Goal: Task Accomplishment & Management: Manage account settings

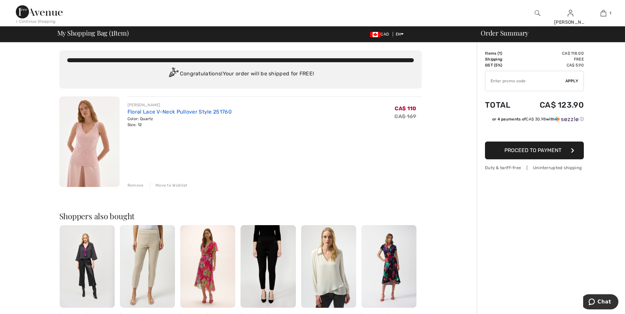
click at [150, 112] on link "Floral Lace V-Neck Pullover Style 251760" at bounding box center [179, 112] width 104 height 6
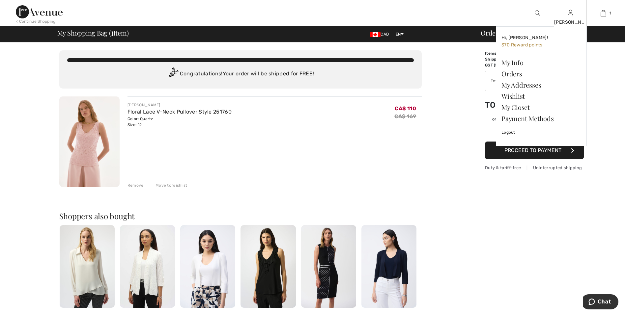
click at [572, 20] on div "[PERSON_NAME]" at bounding box center [570, 22] width 32 height 7
click at [520, 97] on link "Wishlist" at bounding box center [541, 96] width 80 height 11
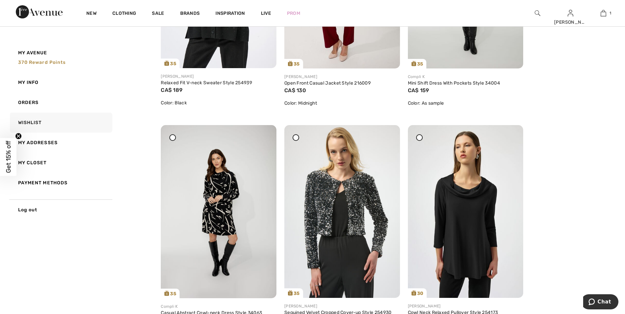
scroll to position [494, 0]
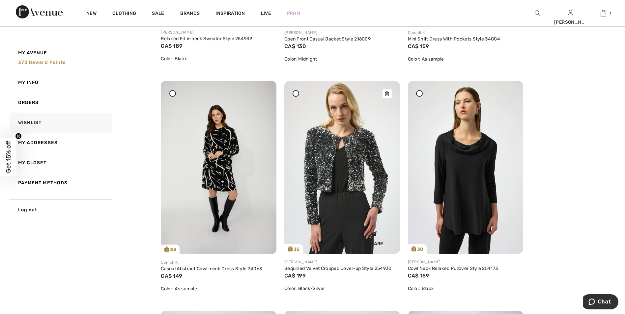
click at [387, 93] on icon at bounding box center [387, 94] width 4 height 5
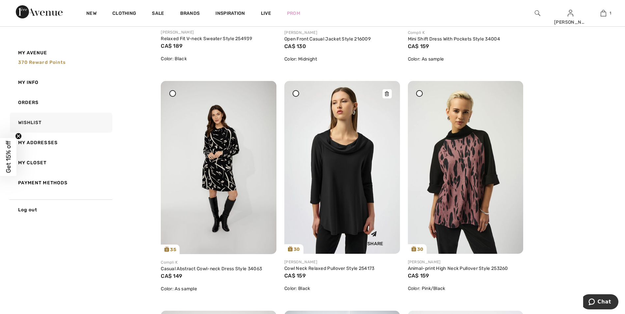
click at [386, 92] on icon at bounding box center [387, 94] width 4 height 5
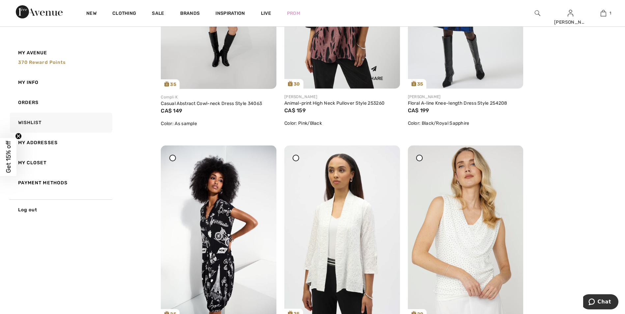
scroll to position [757, 0]
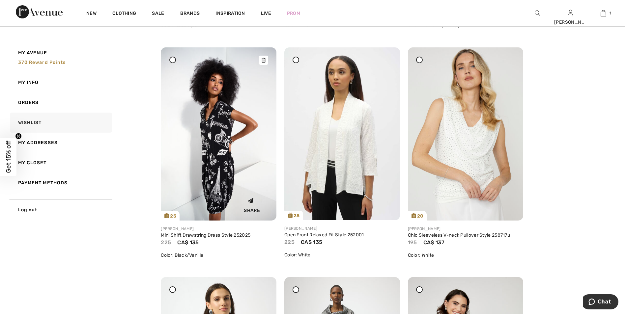
click at [210, 122] on img at bounding box center [219, 133] width 116 height 173
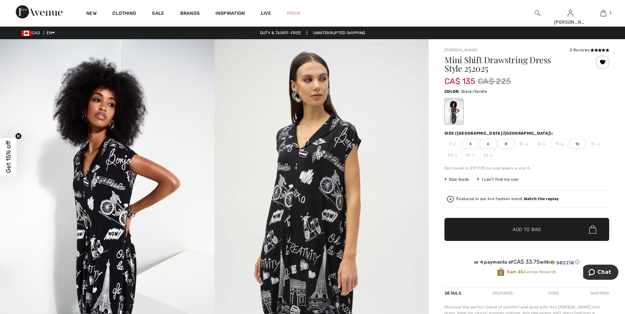
click at [604, 65] on div at bounding box center [602, 62] width 13 height 13
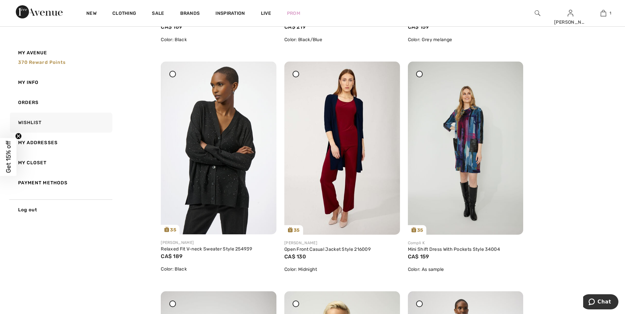
scroll to position [263, 0]
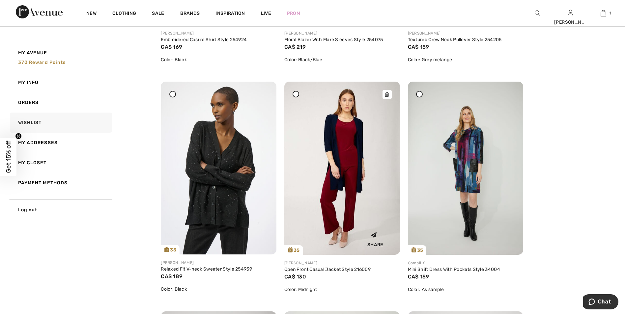
drag, startPoint x: 388, startPoint y: 94, endPoint x: 343, endPoint y: 32, distance: 76.6
click at [388, 94] on icon at bounding box center [387, 94] width 4 height 5
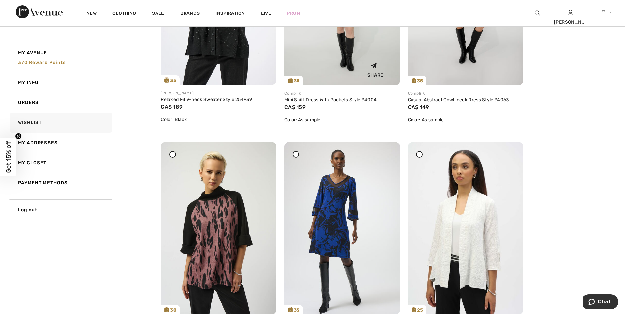
scroll to position [527, 0]
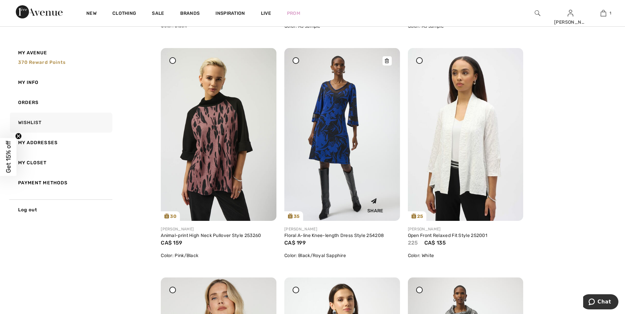
click at [389, 59] on icon at bounding box center [387, 61] width 4 height 5
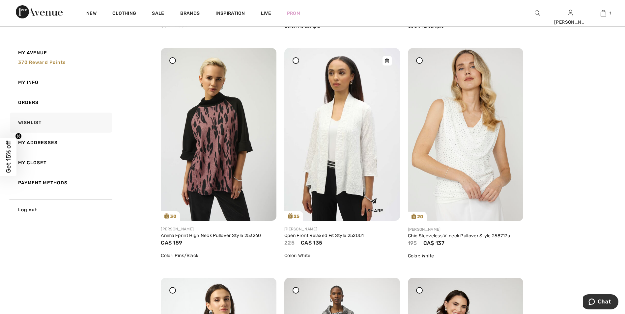
click at [346, 129] on img at bounding box center [342, 134] width 116 height 173
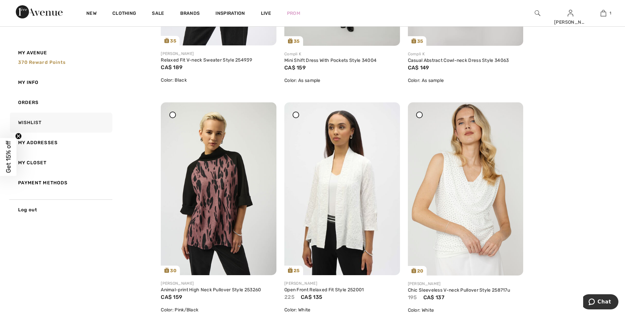
scroll to position [494, 0]
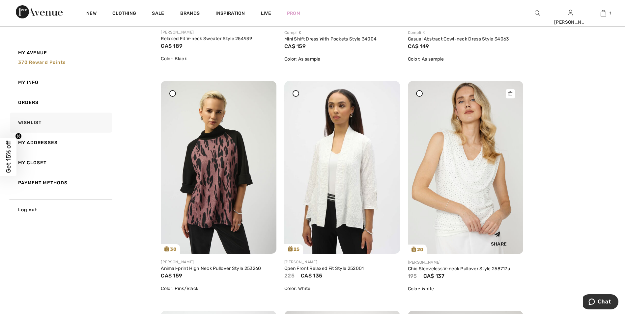
click at [468, 185] on img at bounding box center [466, 167] width 116 height 173
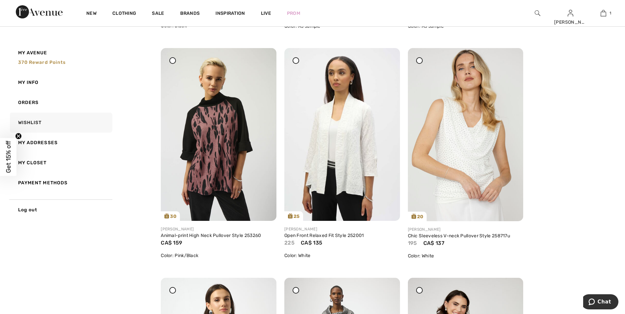
scroll to position [692, 0]
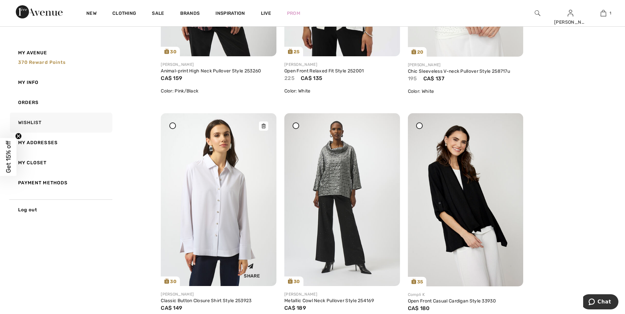
click at [265, 125] on icon at bounding box center [263, 126] width 4 height 5
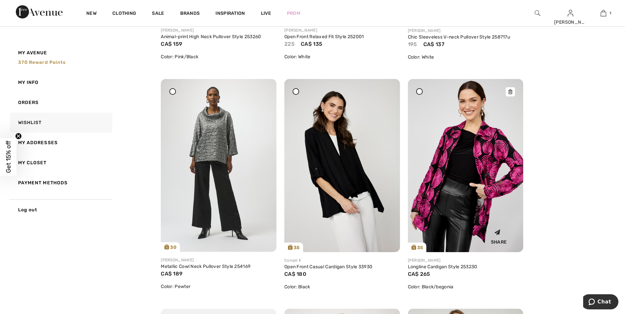
scroll to position [725, 0]
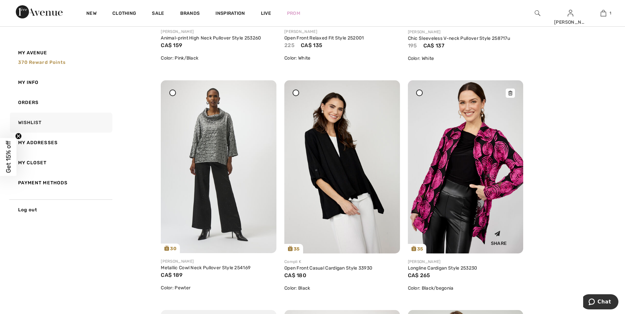
click at [510, 90] on div at bounding box center [510, 93] width 9 height 9
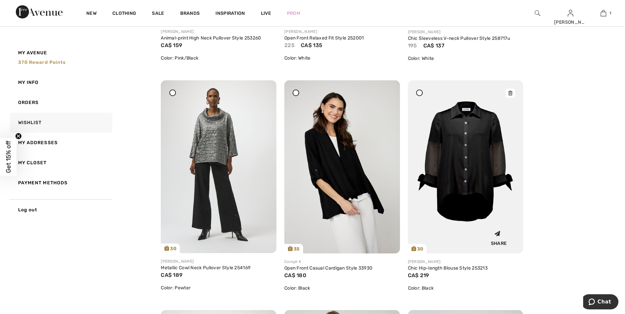
click at [508, 93] on icon at bounding box center [510, 93] width 4 height 5
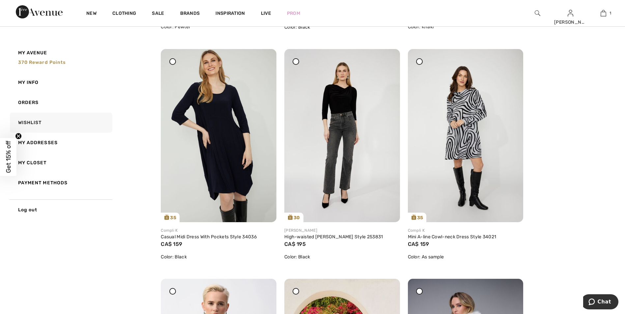
scroll to position [988, 0]
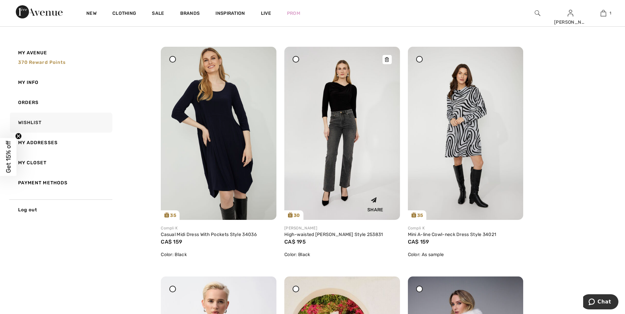
click at [388, 59] on icon at bounding box center [387, 59] width 4 height 5
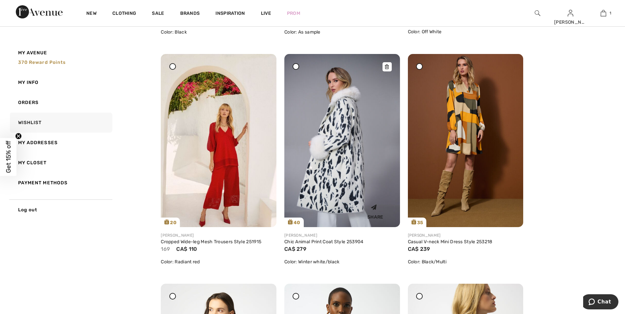
scroll to position [1219, 0]
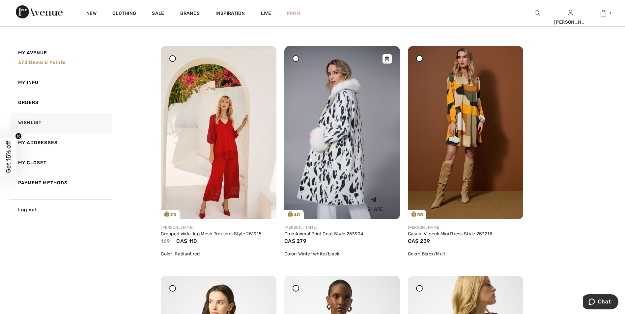
click at [390, 59] on div at bounding box center [386, 58] width 9 height 9
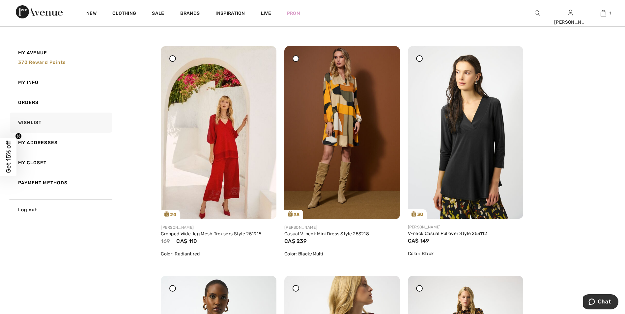
click at [387, 53] on icon at bounding box center [387, 50] width 4 height 5
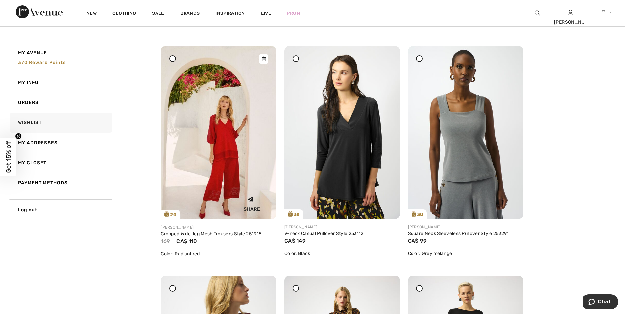
click at [224, 136] on img at bounding box center [219, 132] width 116 height 173
